Goal: Information Seeking & Learning: Learn about a topic

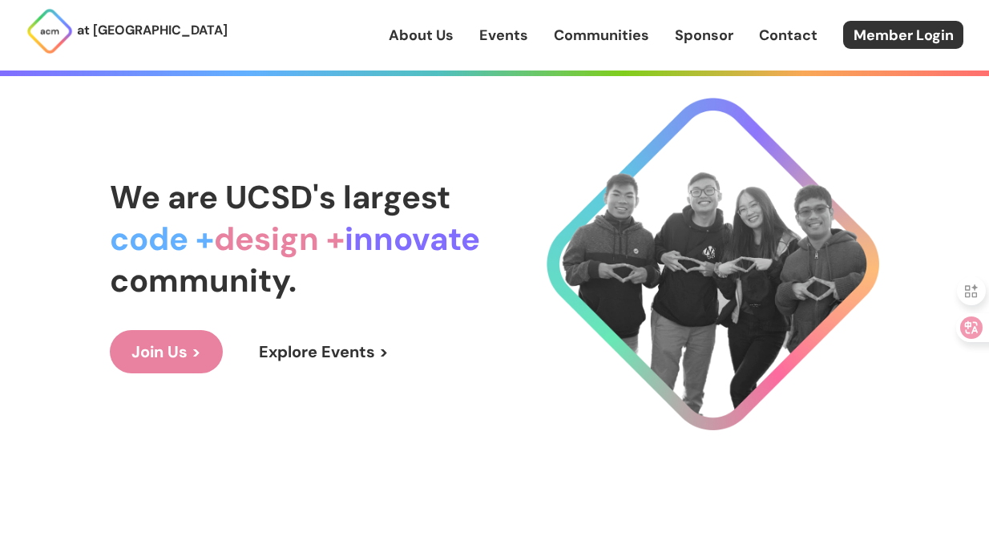
scroll to position [3, 0]
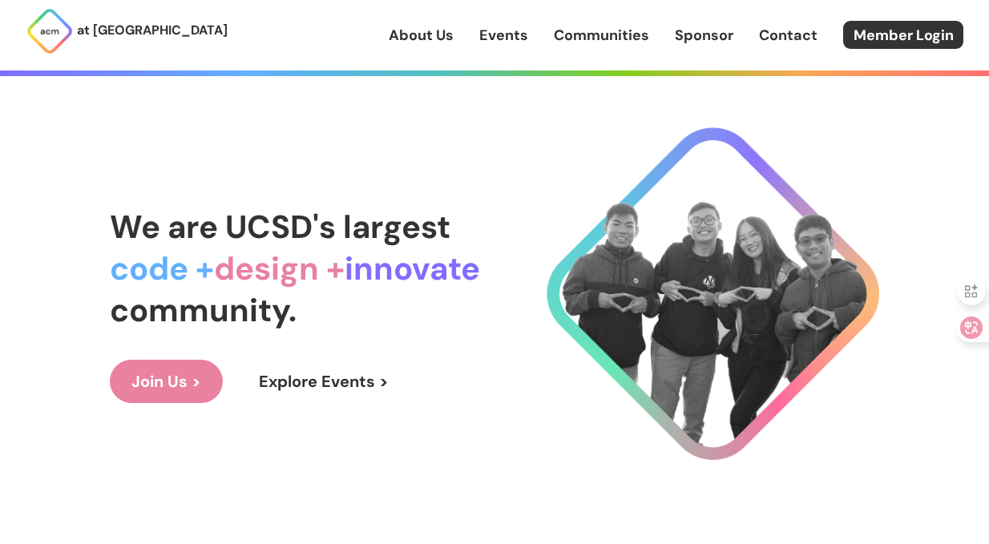
click at [296, 378] on link "Explore Events >" at bounding box center [323, 381] width 173 height 43
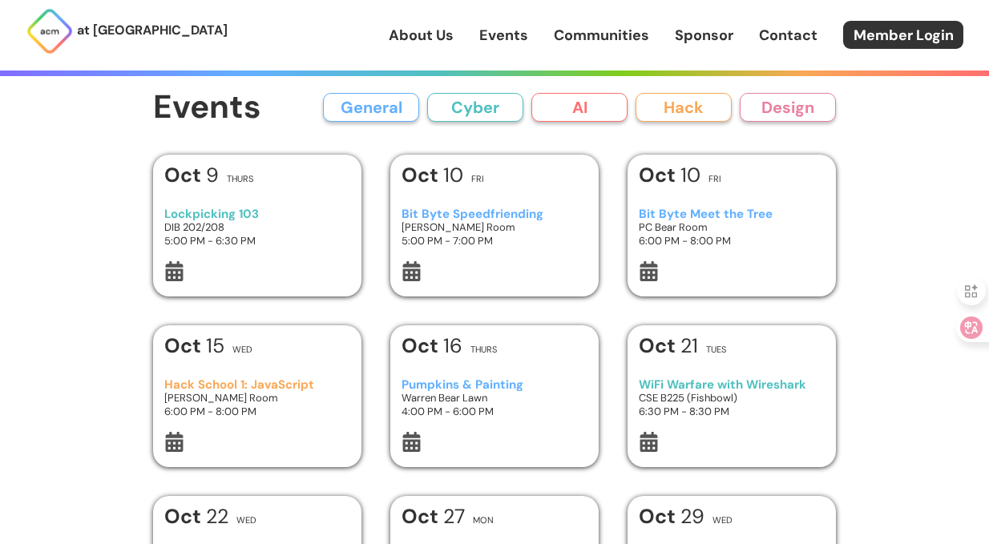
click at [506, 245] on h3 "5:00 PM - 7:00 PM" at bounding box center [495, 241] width 187 height 14
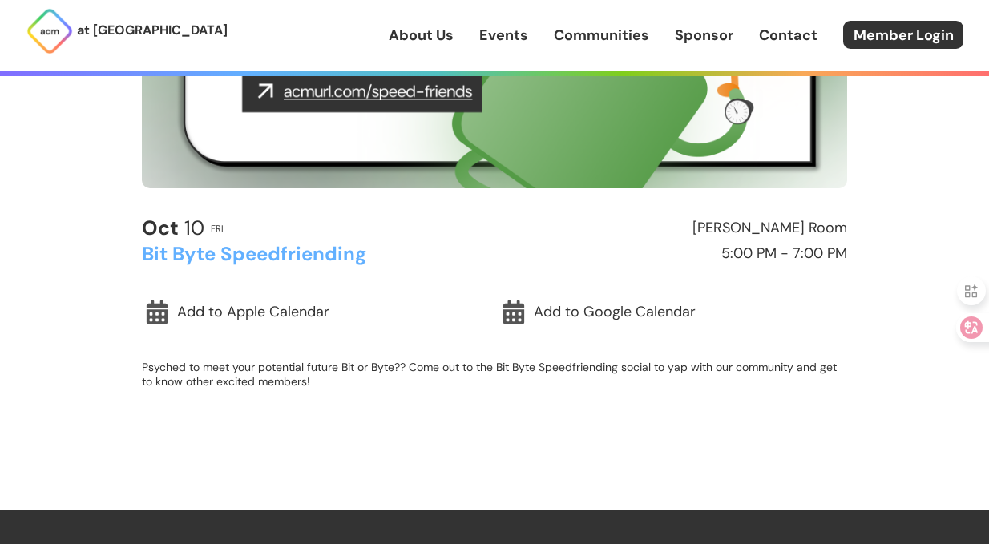
scroll to position [373, 0]
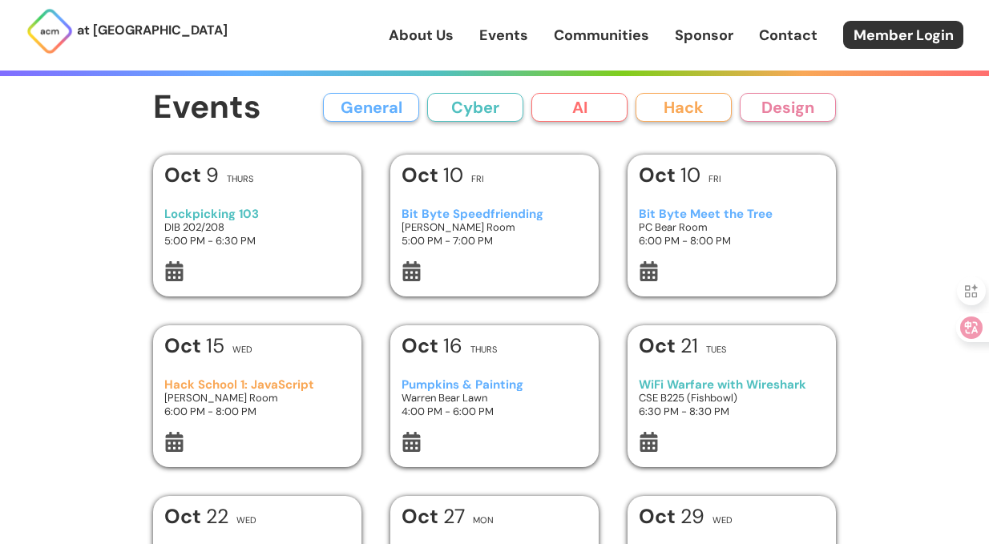
click at [706, 233] on h3 "PC Bear Room" at bounding box center [732, 228] width 187 height 14
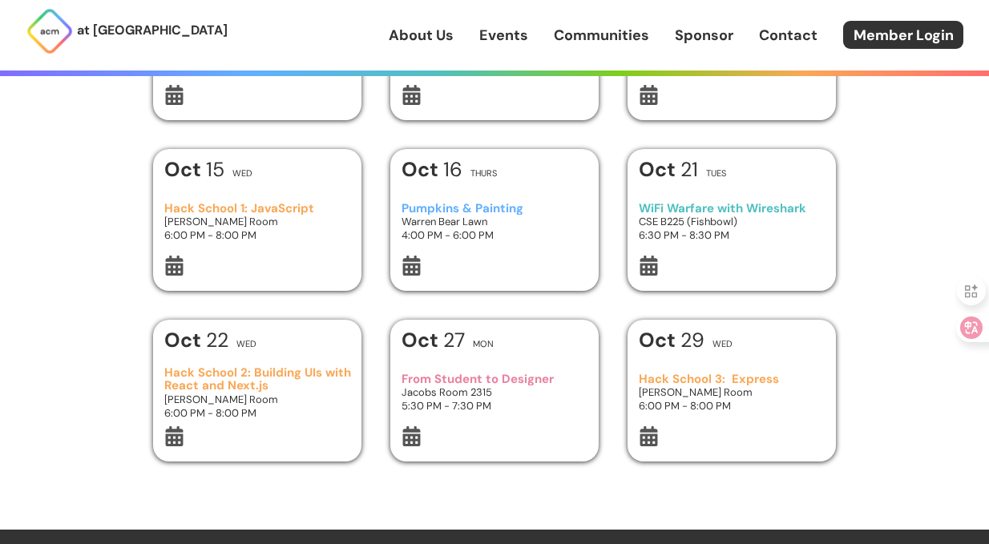
scroll to position [184, 0]
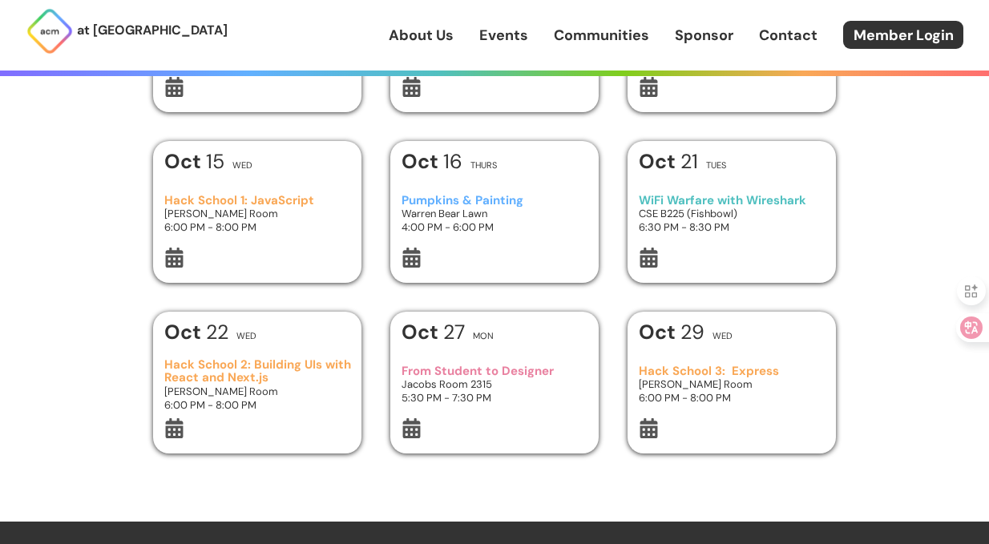
click at [495, 400] on h3 "5:30 PM - 7:30 PM" at bounding box center [495, 398] width 187 height 14
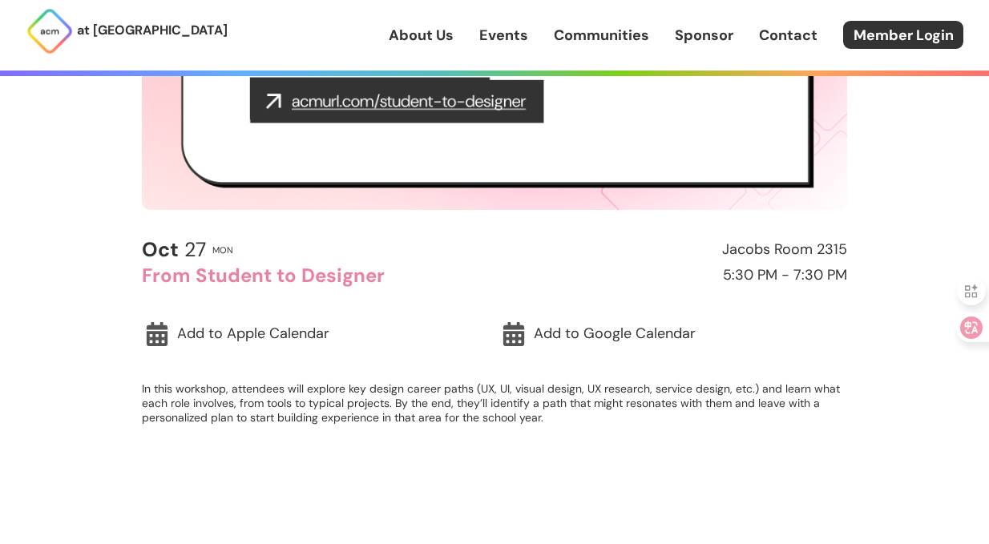
scroll to position [349, 0]
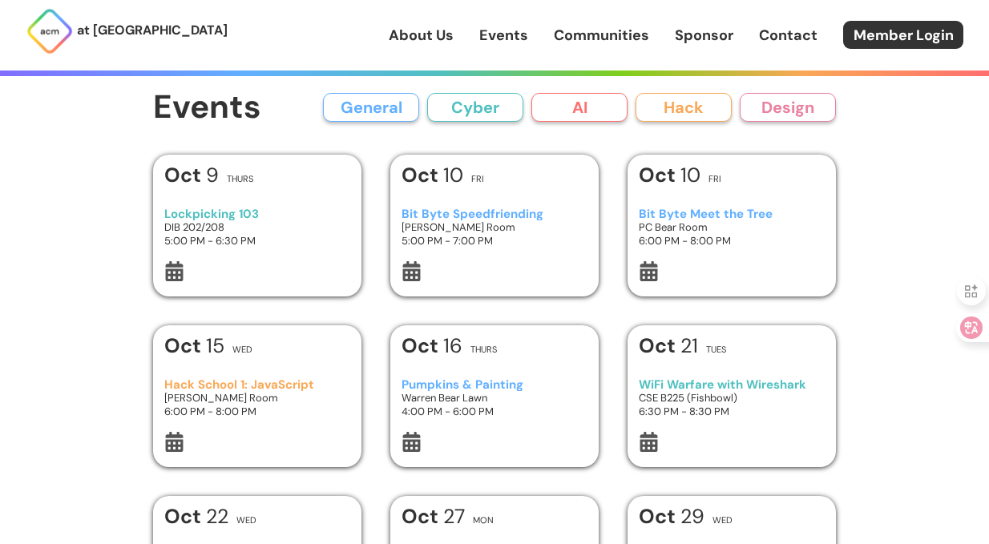
click at [389, 110] on button "General" at bounding box center [371, 107] width 96 height 29
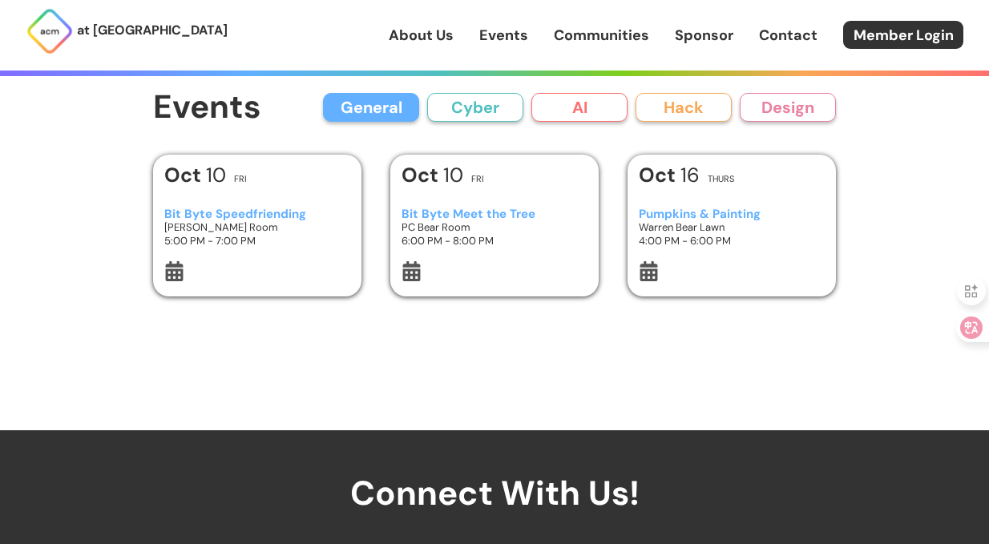
click at [384, 110] on button "General" at bounding box center [371, 107] width 96 height 29
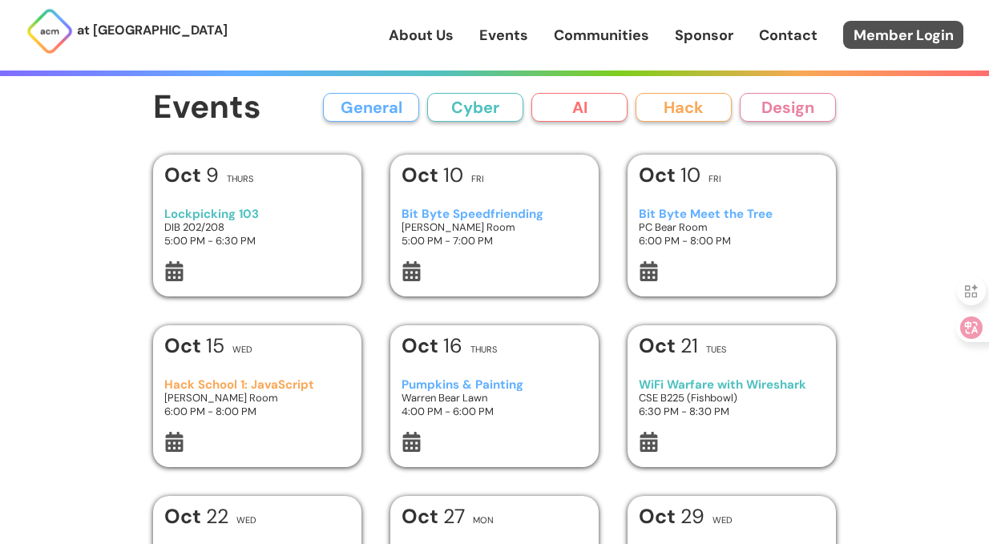
click at [884, 22] on link "Member Login" at bounding box center [904, 35] width 120 height 28
